Goal: Find specific page/section: Find specific page/section

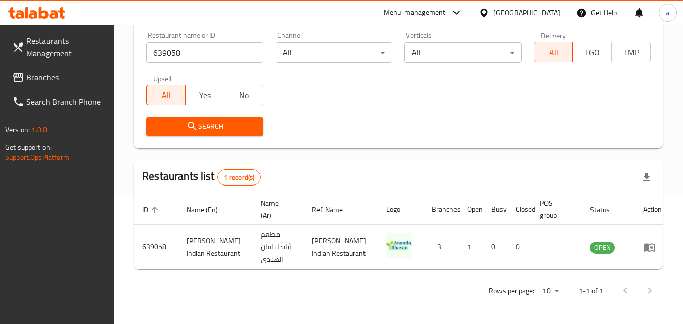
scroll to position [76, 0]
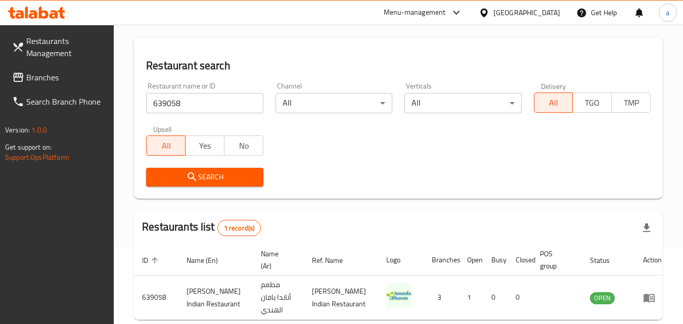
click at [541, 11] on div "Bahrain" at bounding box center [527, 12] width 67 height 11
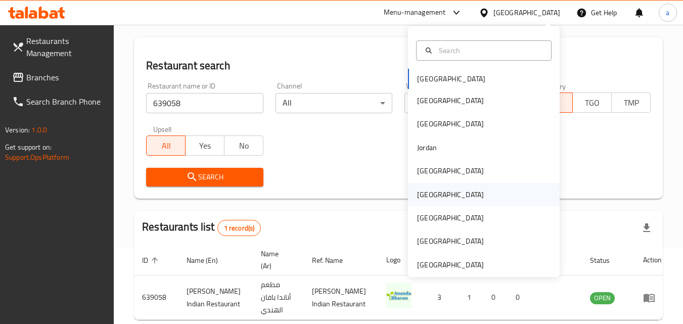
click at [495, 205] on div "[GEOGRAPHIC_DATA]" at bounding box center [484, 194] width 152 height 23
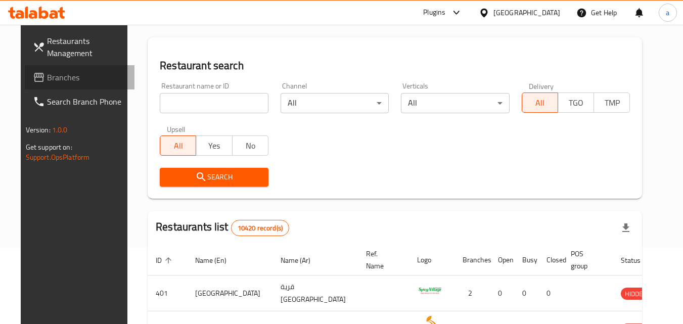
click at [69, 71] on span "Branches" at bounding box center [87, 77] width 80 height 12
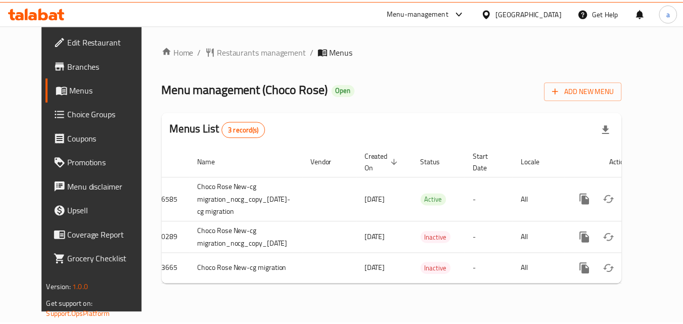
scroll to position [0, 22]
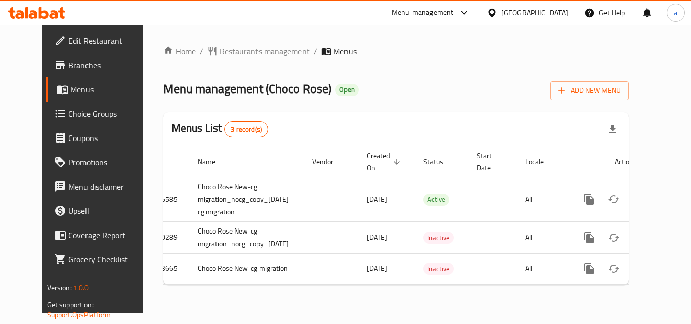
click at [250, 50] on span "Restaurants management" at bounding box center [264, 51] width 90 height 12
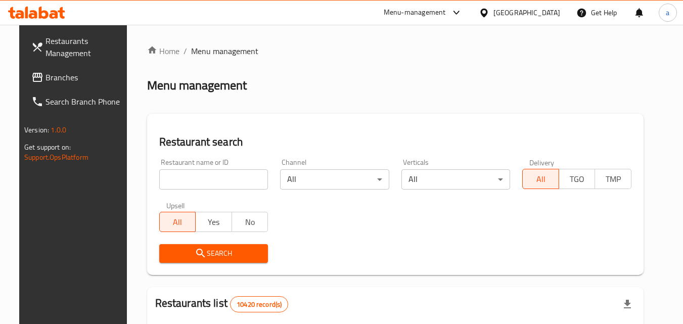
click at [231, 178] on input "search" at bounding box center [213, 179] width 109 height 20
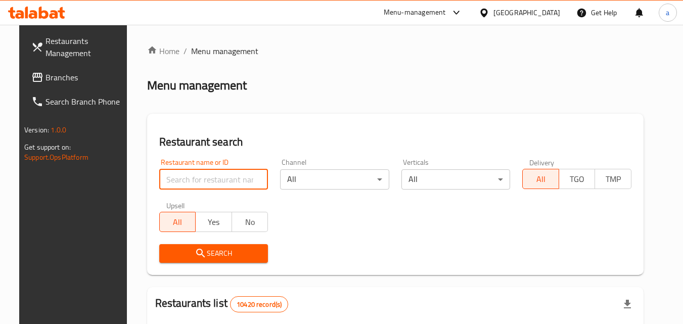
paste input "21105"
type input "21105"
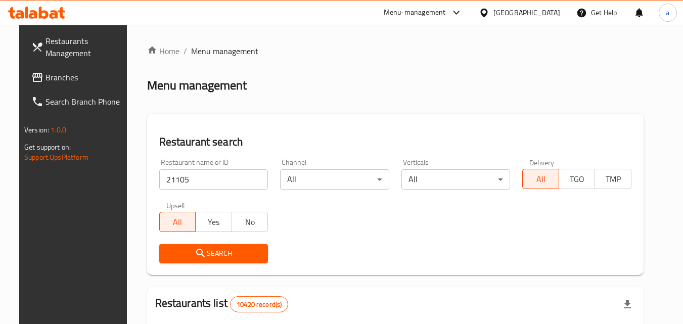
click at [221, 254] on span "Search" at bounding box center [213, 253] width 93 height 13
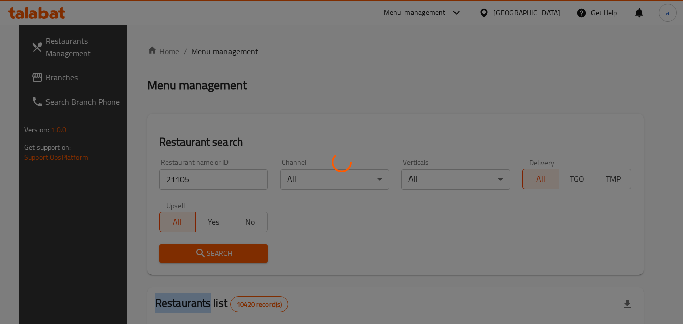
click at [221, 254] on div at bounding box center [341, 162] width 683 height 324
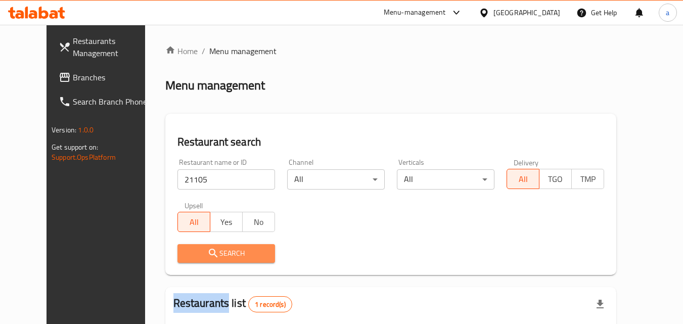
click at [223, 255] on span "Search" at bounding box center [226, 253] width 81 height 13
click at [225, 255] on span "Search" at bounding box center [226, 253] width 81 height 13
